Goal: Task Accomplishment & Management: Manage account settings

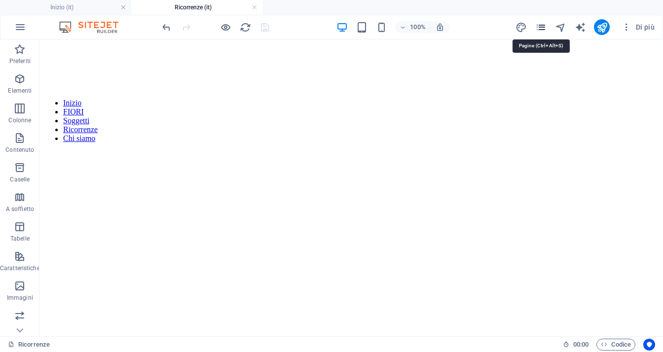
click at [542, 27] on icon "pages" at bounding box center [540, 27] width 11 height 11
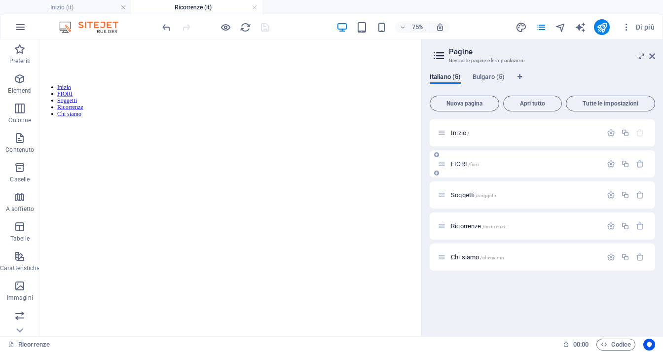
click at [486, 164] on p "FIORI /fiori" at bounding box center [525, 164] width 148 height 6
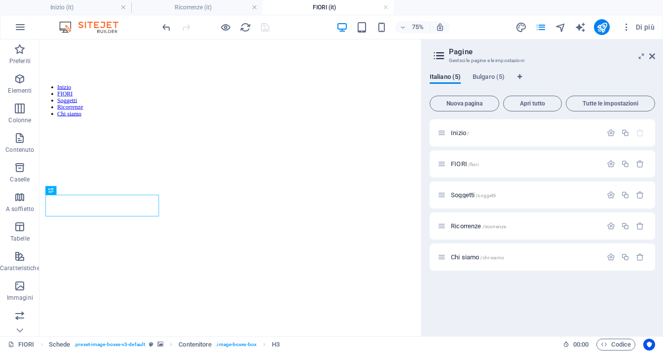
click at [656, 56] on aside "Pagine Gestsci le pagine e le impostazioni Italiano (5) Bulgaro (5) Nuova pagin…" at bounding box center [542, 187] width 242 height 297
drag, startPoint x: 651, startPoint y: 58, endPoint x: 600, endPoint y: 36, distance: 56.1
click at [651, 58] on icon at bounding box center [652, 56] width 6 height 8
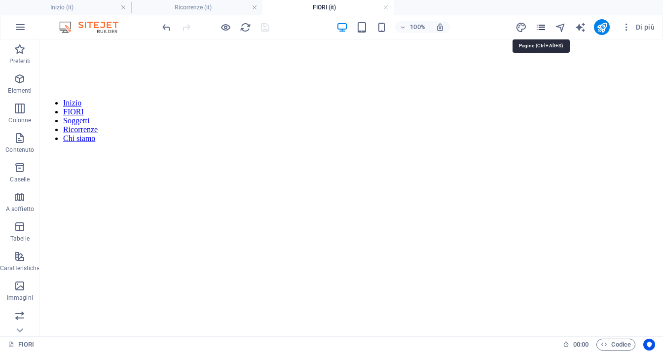
click at [544, 29] on icon "pages" at bounding box center [540, 27] width 11 height 11
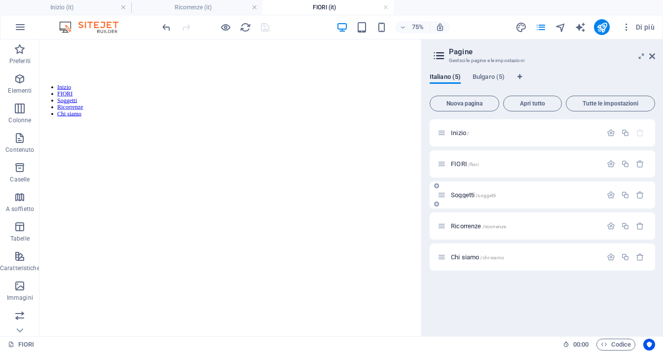
click at [476, 196] on span "Soggetti /soggetti" at bounding box center [473, 194] width 45 height 7
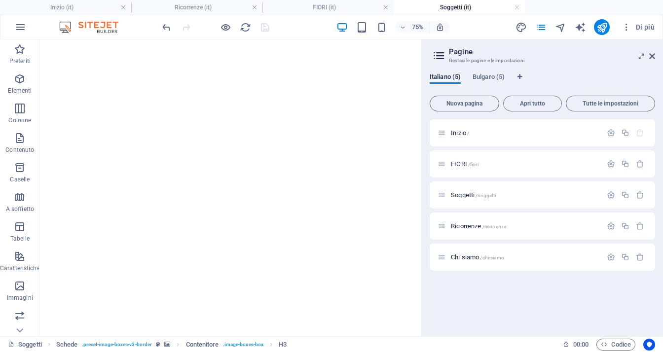
scroll to position [395, 0]
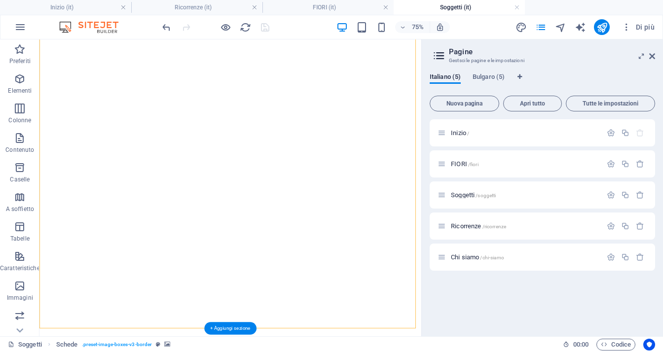
drag, startPoint x: 350, startPoint y: 176, endPoint x: 244, endPoint y: 180, distance: 106.2
click at [651, 54] on icon at bounding box center [652, 56] width 6 height 8
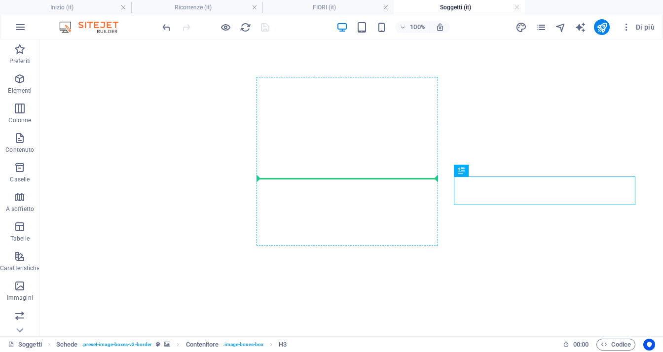
drag, startPoint x: 509, startPoint y: 212, endPoint x: 311, endPoint y: 191, distance: 198.5
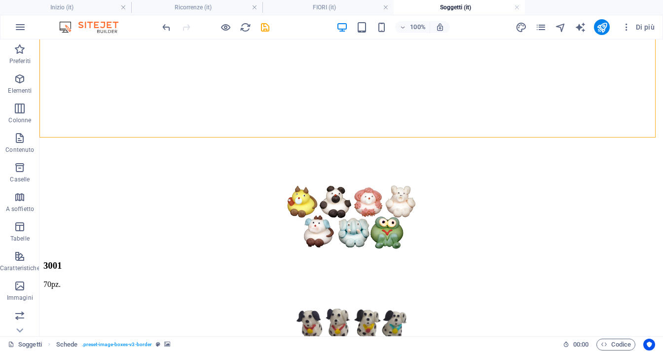
scroll to position [494, 0]
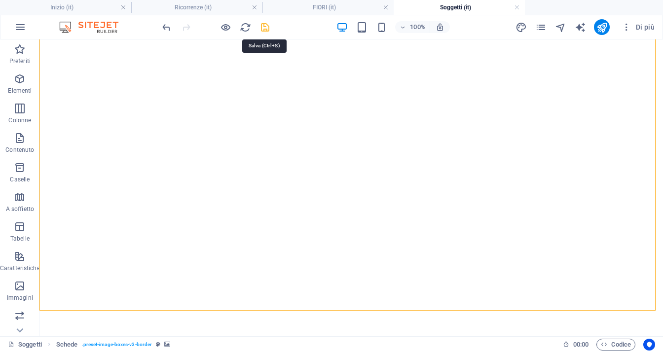
click at [268, 26] on icon "save" at bounding box center [265, 27] width 11 height 11
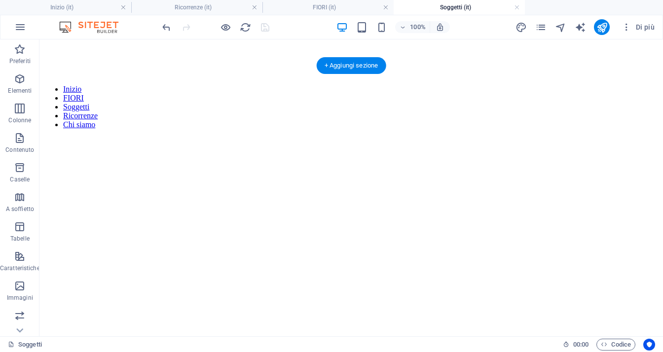
scroll to position [0, 0]
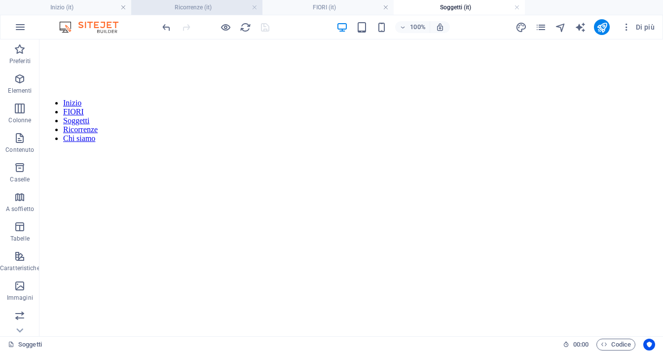
click at [185, 8] on h4 "Ricorrenze (it)" at bounding box center [196, 7] width 131 height 11
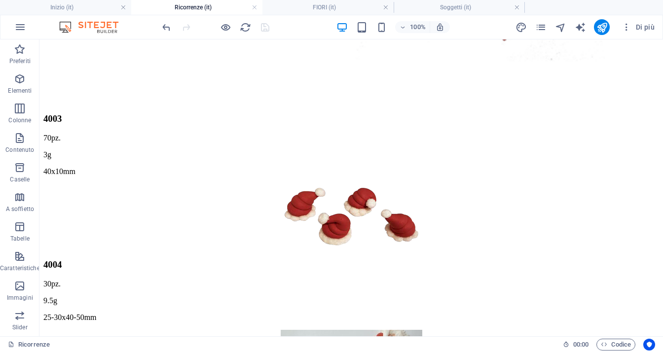
scroll to position [1882, 0]
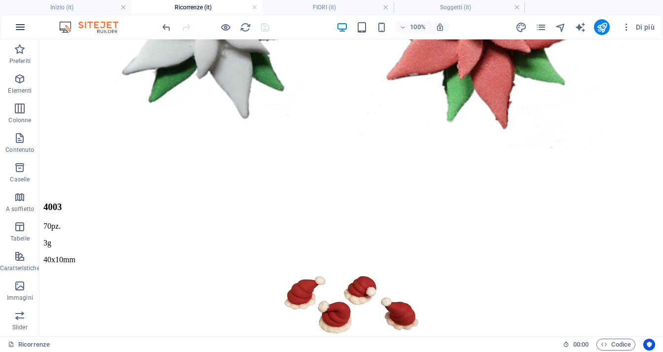
click at [20, 28] on icon "button" at bounding box center [20, 27] width 12 height 12
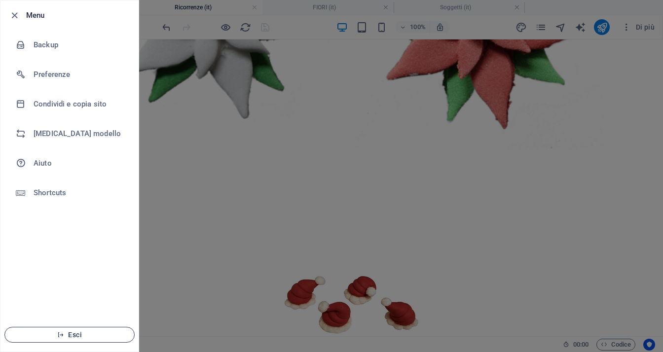
click at [72, 339] on span "Esci" at bounding box center [70, 335] width 114 height 8
